Goal: Download file/media

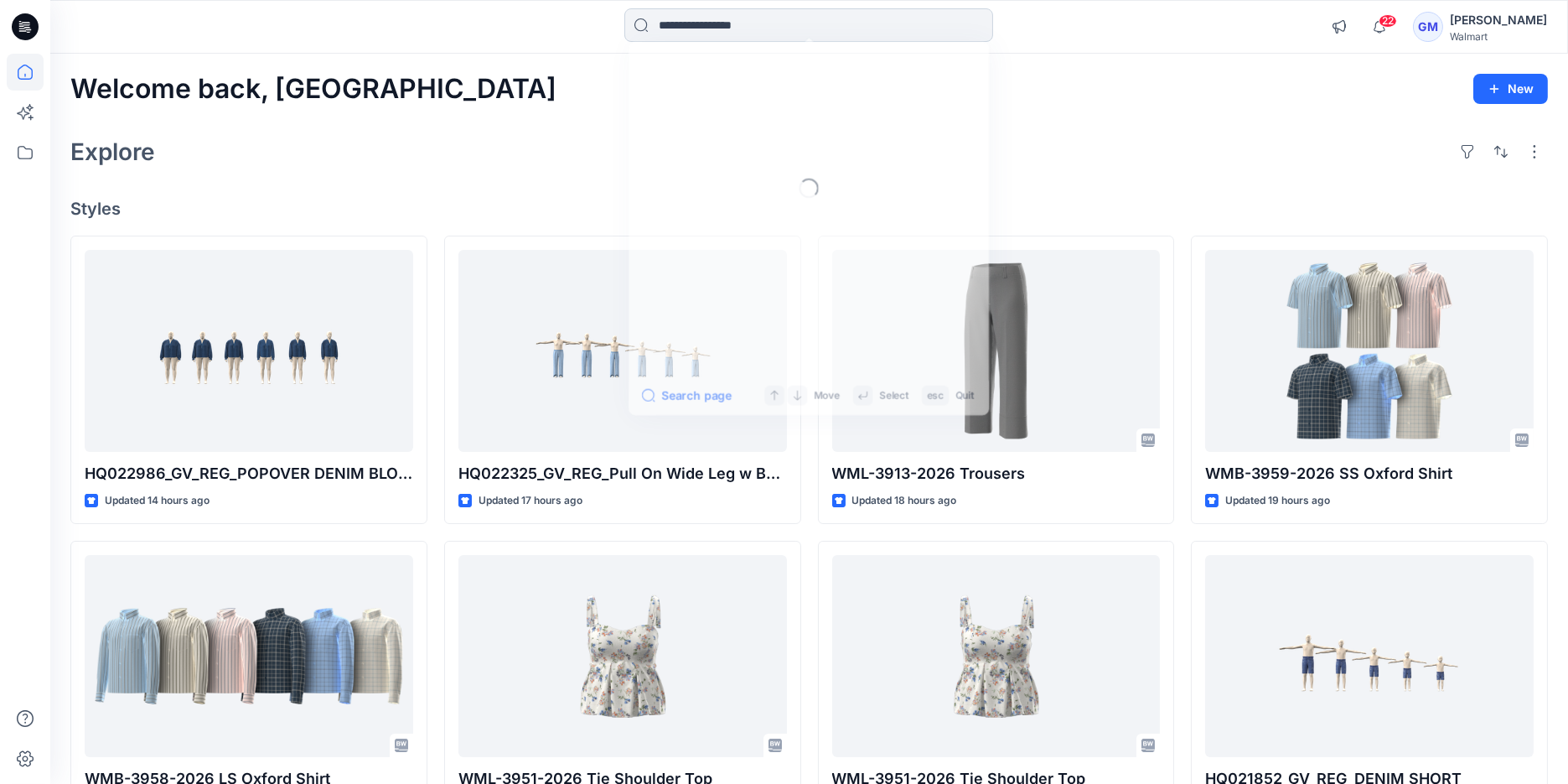
click at [670, 32] on input at bounding box center [809, 25] width 369 height 34
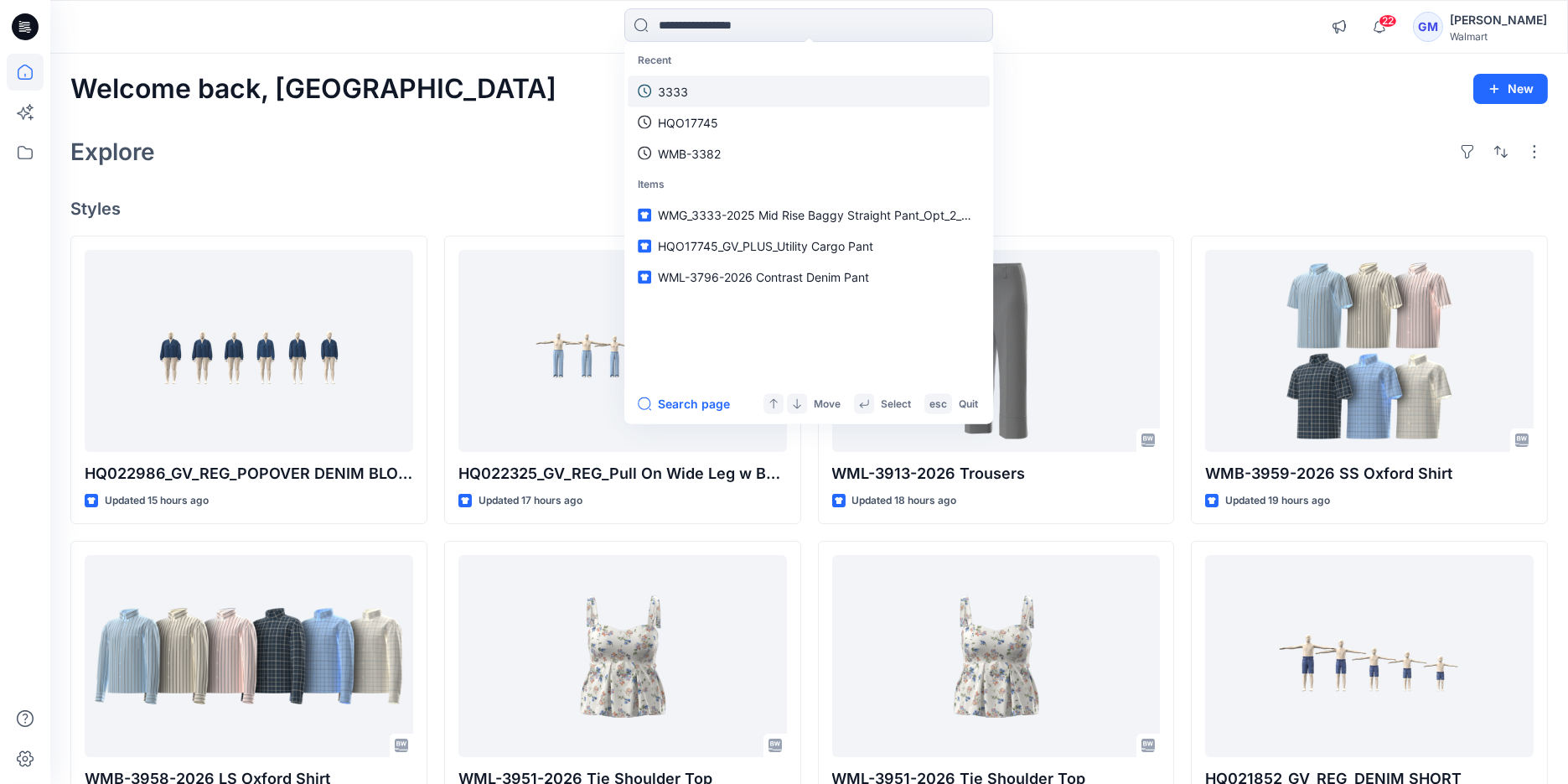
click at [699, 98] on link "3333" at bounding box center [809, 91] width 362 height 31
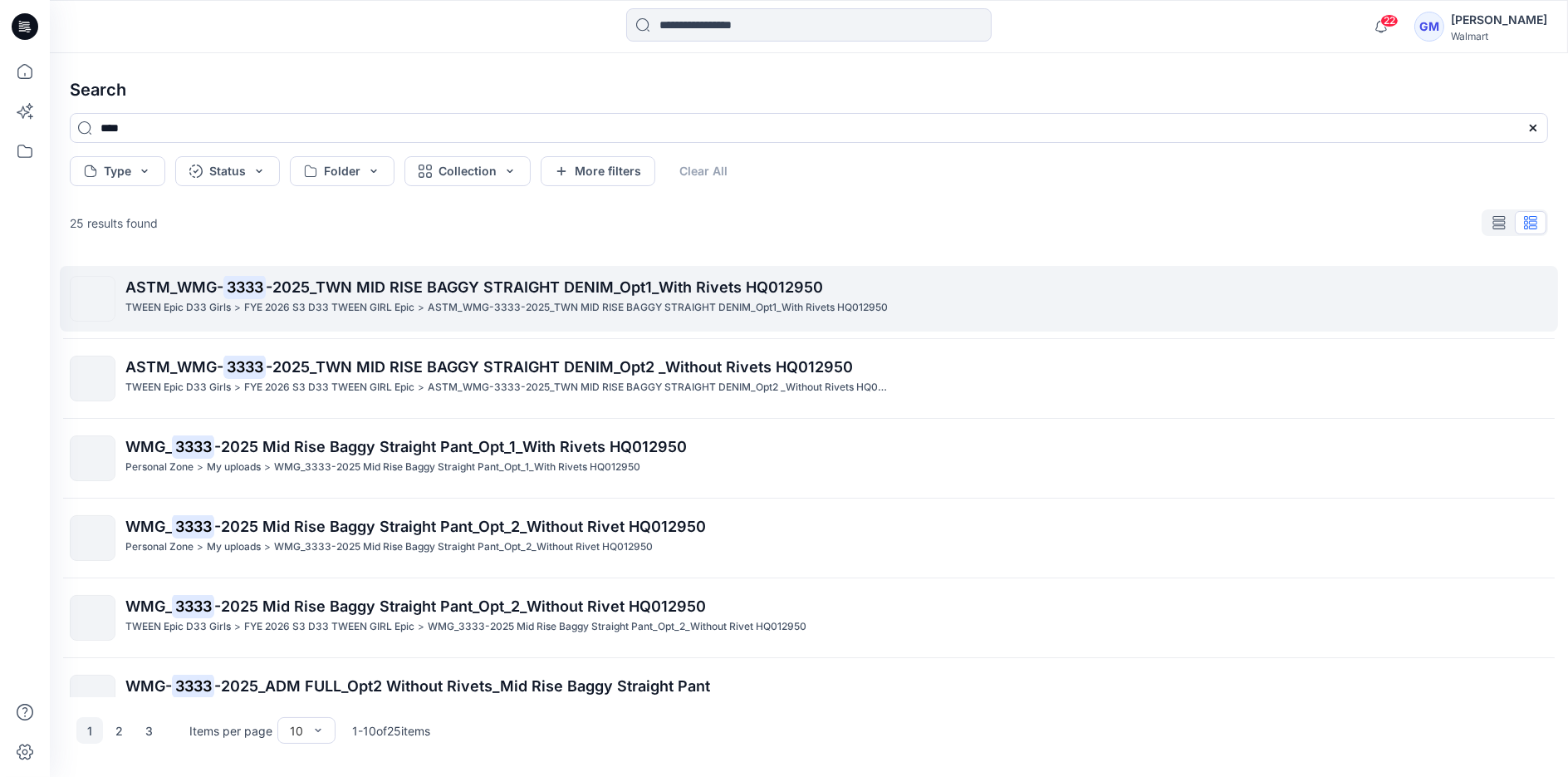
click at [597, 283] on span "-2025_TWN MID RISE BAGGY STRAIGHT DENIM_Opt1_With Rivets HQ012950" at bounding box center [544, 287] width 557 height 18
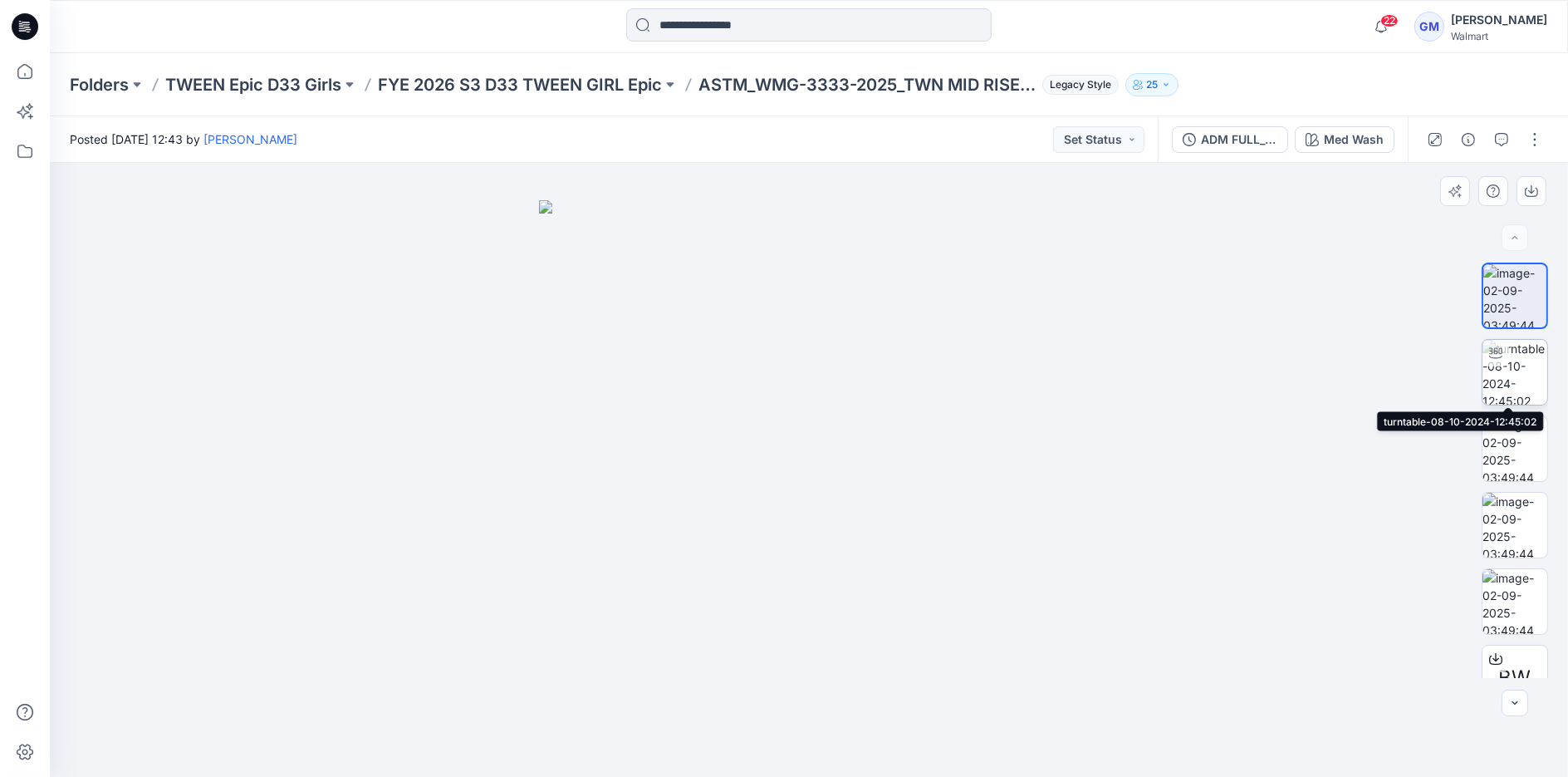
click at [1519, 353] on img at bounding box center [1515, 373] width 65 height 65
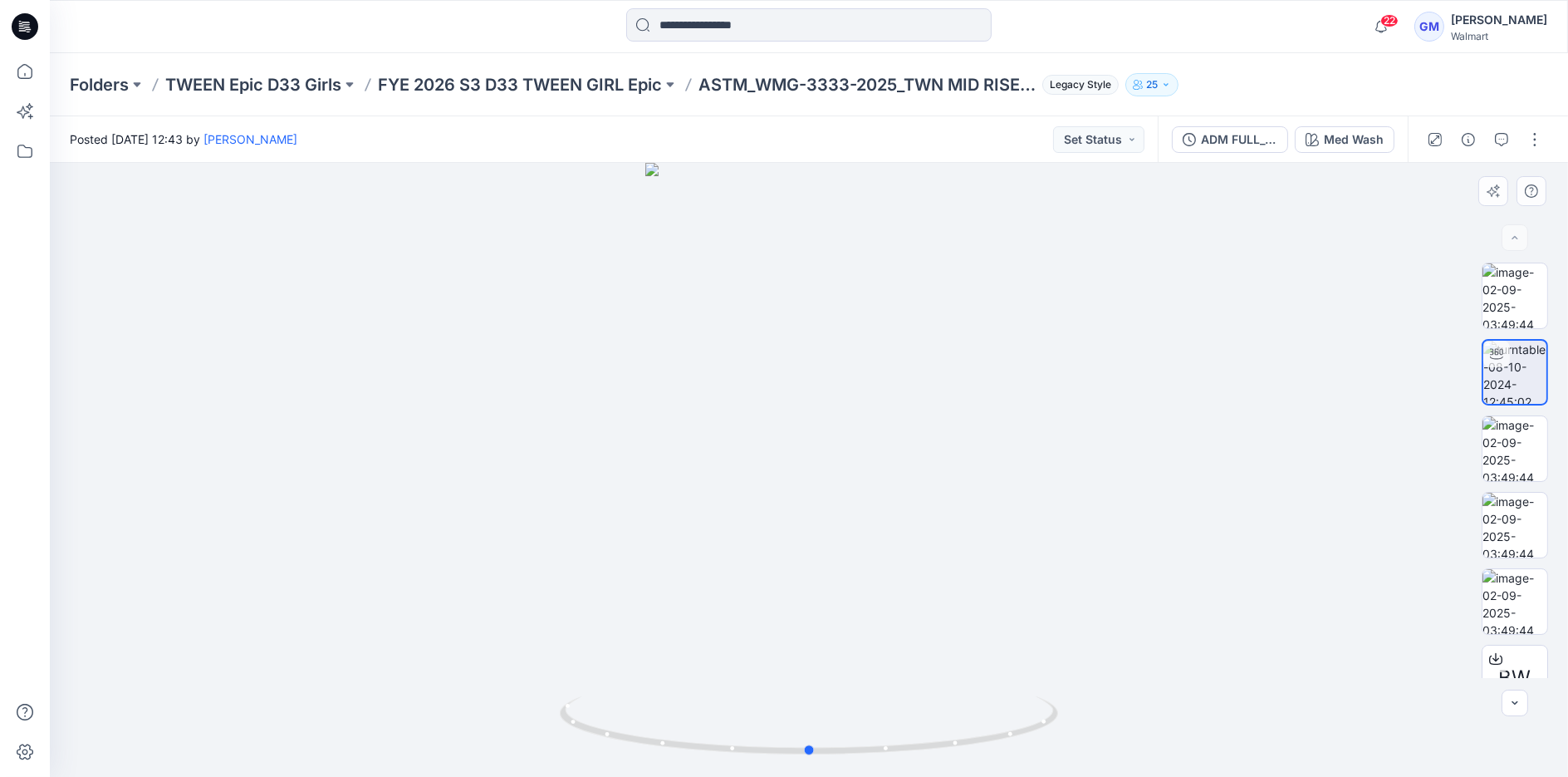
drag, startPoint x: 937, startPoint y: 363, endPoint x: 937, endPoint y: 397, distance: 34.0
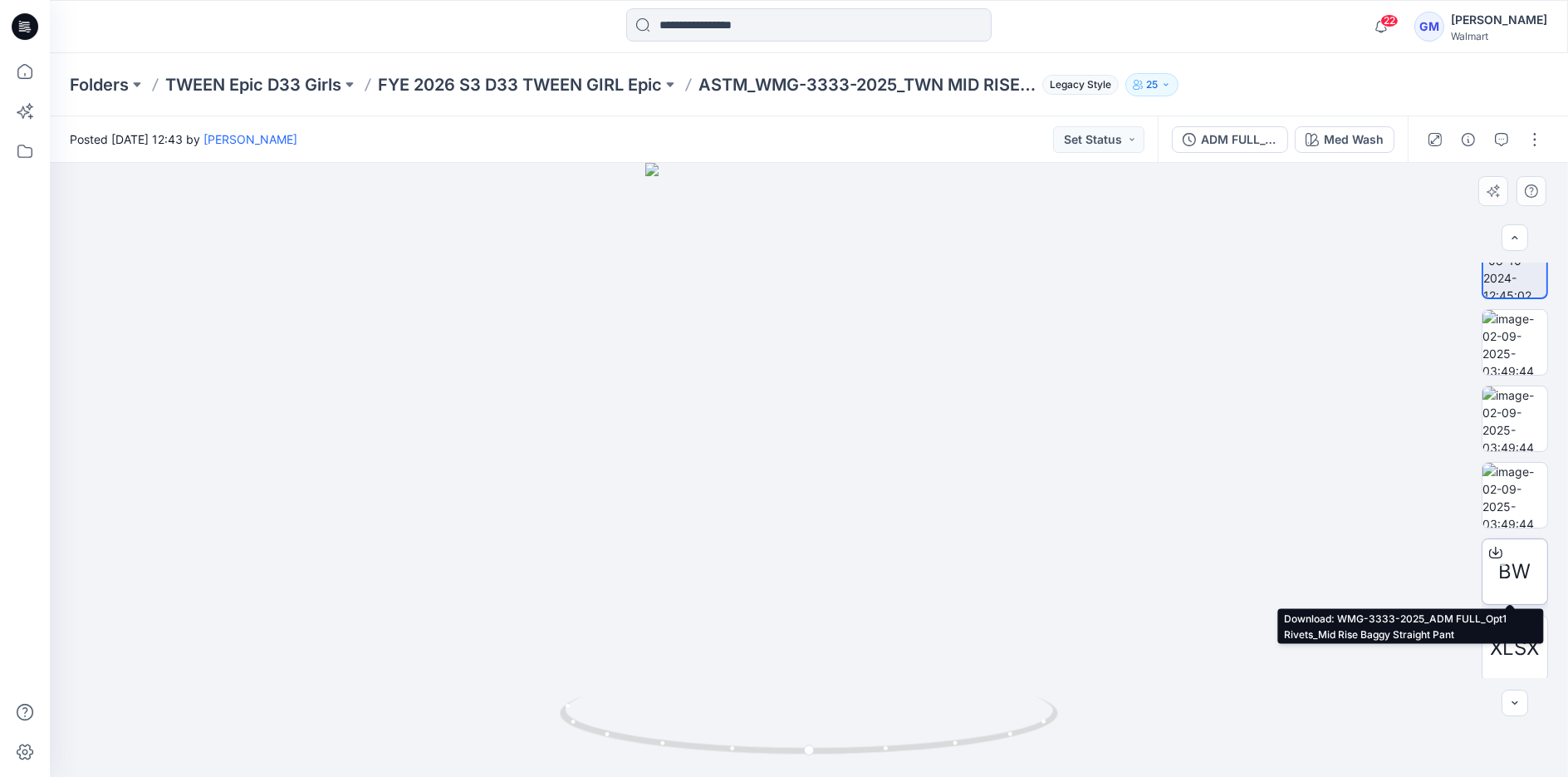
scroll to position [109, 0]
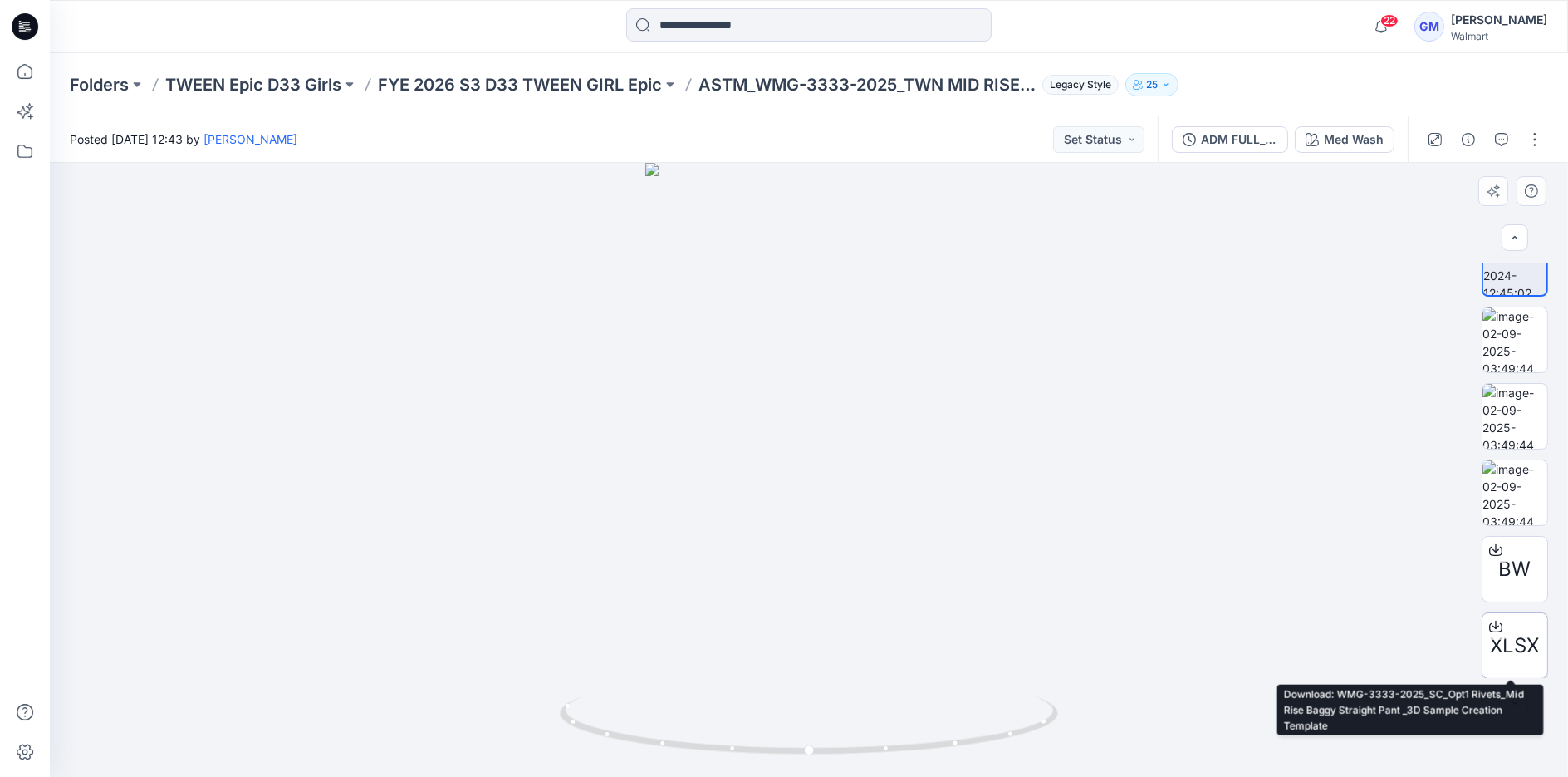
click at [1502, 659] on span "XLSX" at bounding box center [1515, 646] width 49 height 30
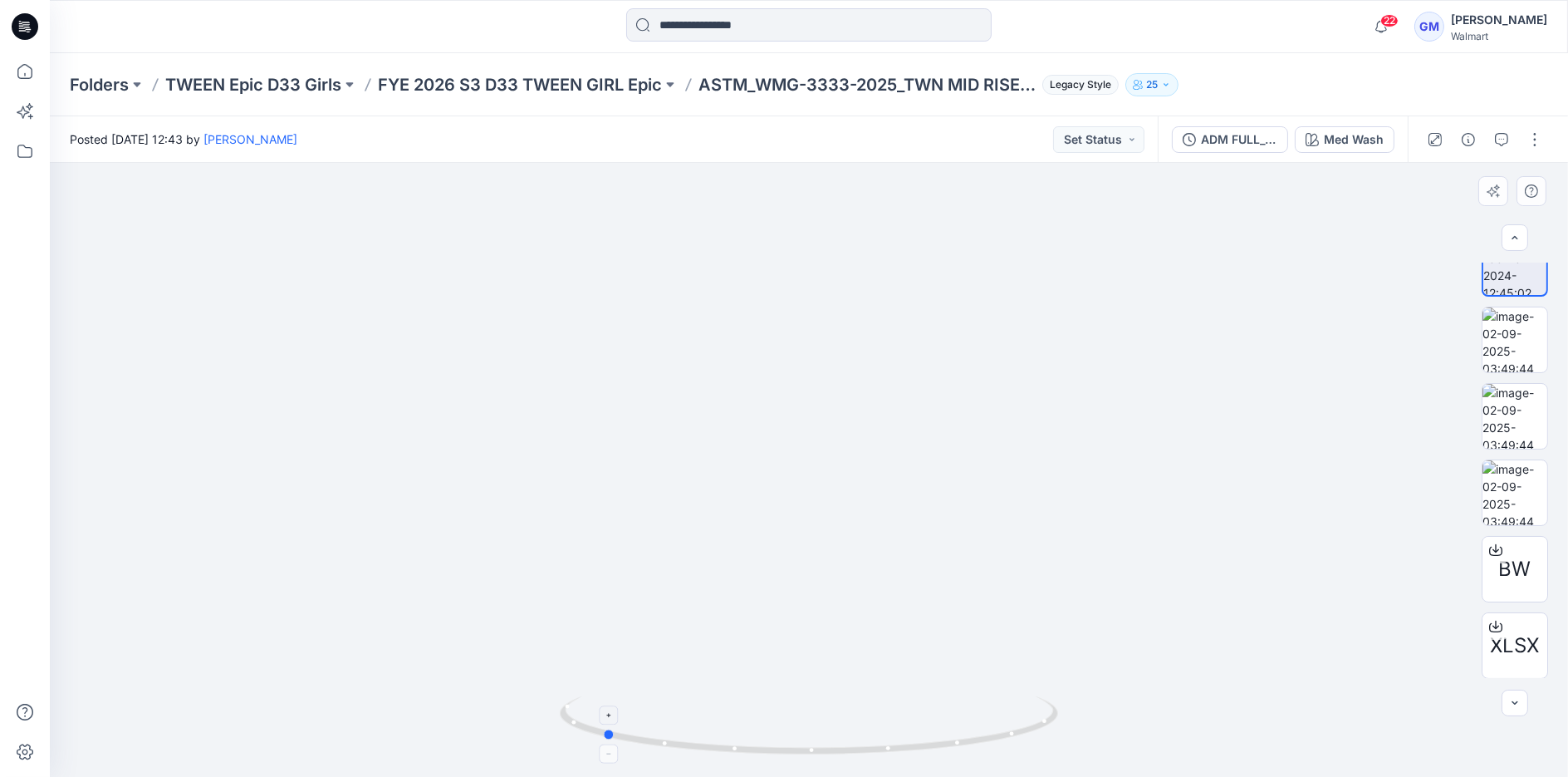
drag, startPoint x: 842, startPoint y: 756, endPoint x: 648, endPoint y: 714, distance: 198.5
click at [643, 726] on icon at bounding box center [811, 727] width 502 height 63
drag, startPoint x: 646, startPoint y: 744, endPoint x: 828, endPoint y: 746, distance: 182.0
click at [828, 746] on icon at bounding box center [811, 727] width 502 height 63
